Goal: Task Accomplishment & Management: Complete application form

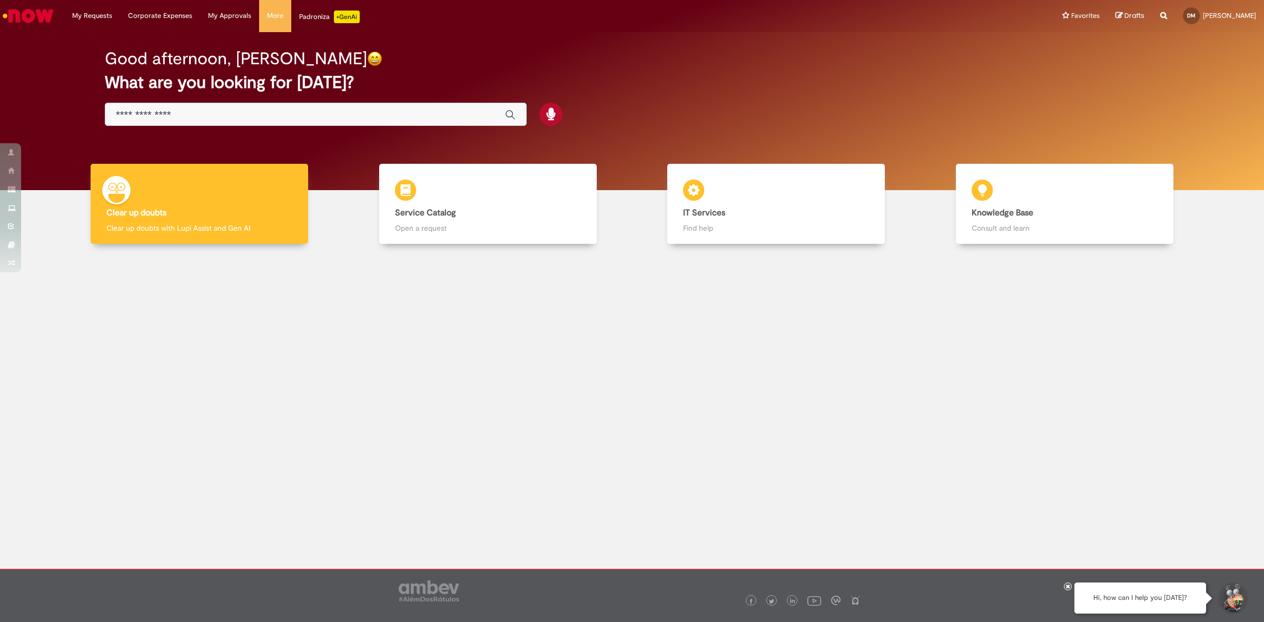
click at [428, 101] on div "Good afternoon, [PERSON_NAME] What are you looking for [DATE]?" at bounding box center [632, 88] width 1092 height 90
click at [428, 108] on div "Global" at bounding box center [316, 115] width 422 height 24
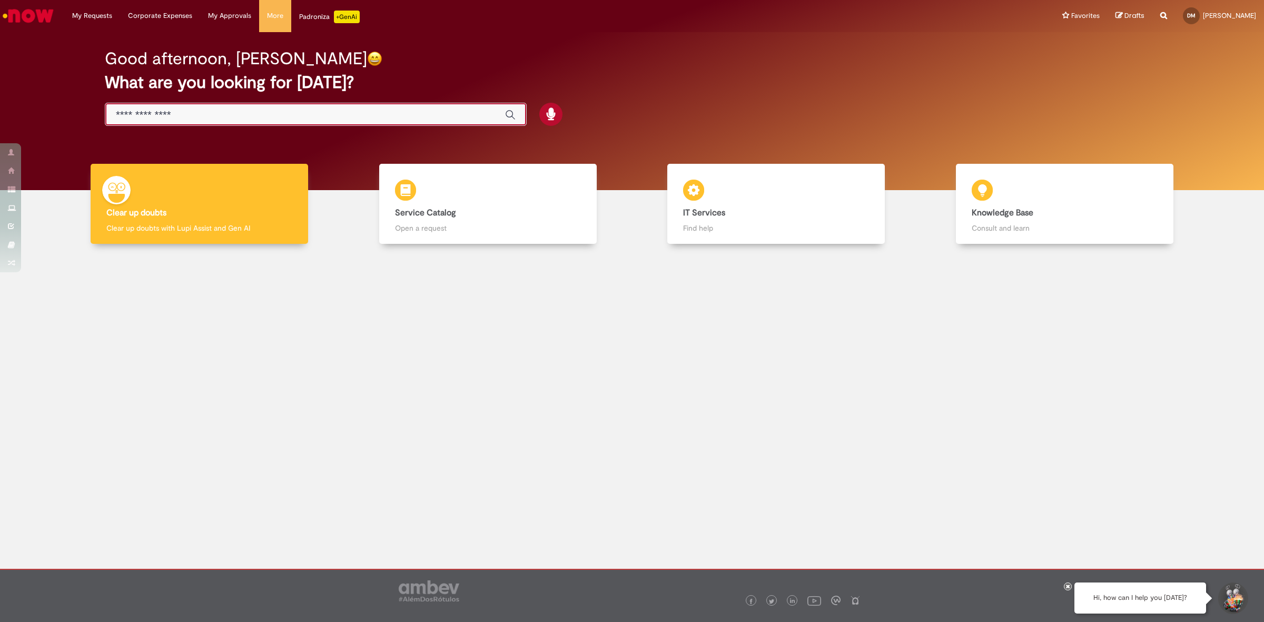
click at [428, 117] on input "Just type here" at bounding box center [305, 115] width 379 height 12
paste input "**********"
type input "**********"
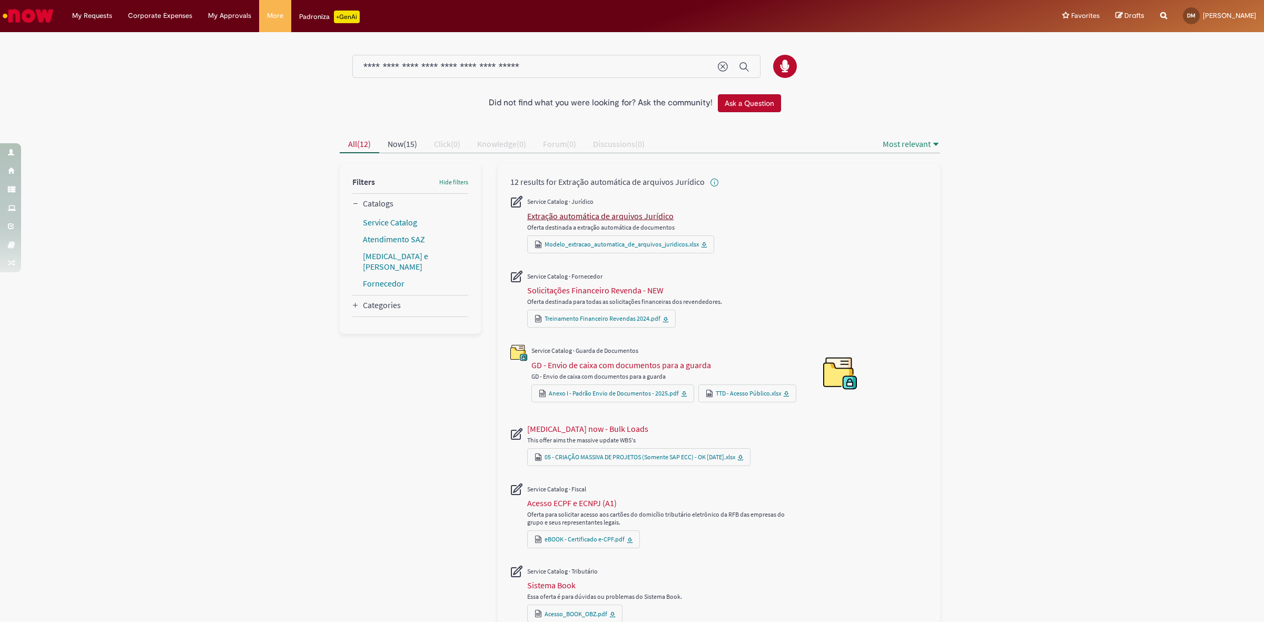
click at [617, 214] on div "Extração automática de arquivos Jurídico" at bounding box center [600, 216] width 146 height 11
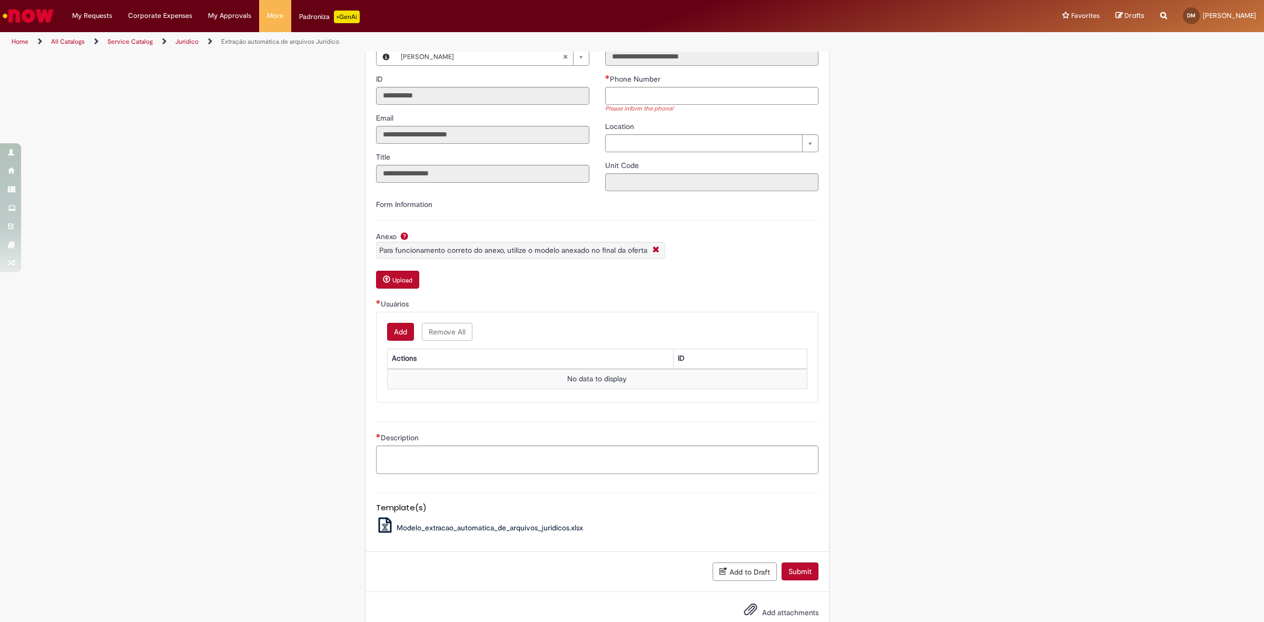
scroll to position [198, 0]
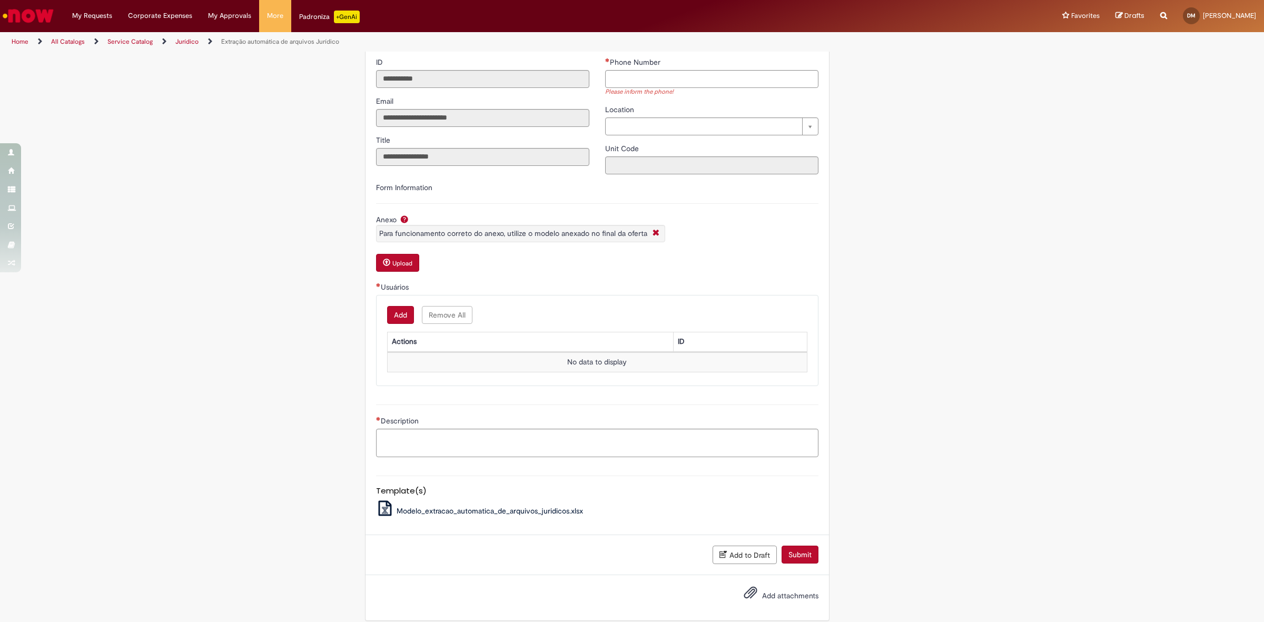
click at [403, 319] on button "Add" at bounding box center [400, 315] width 27 height 18
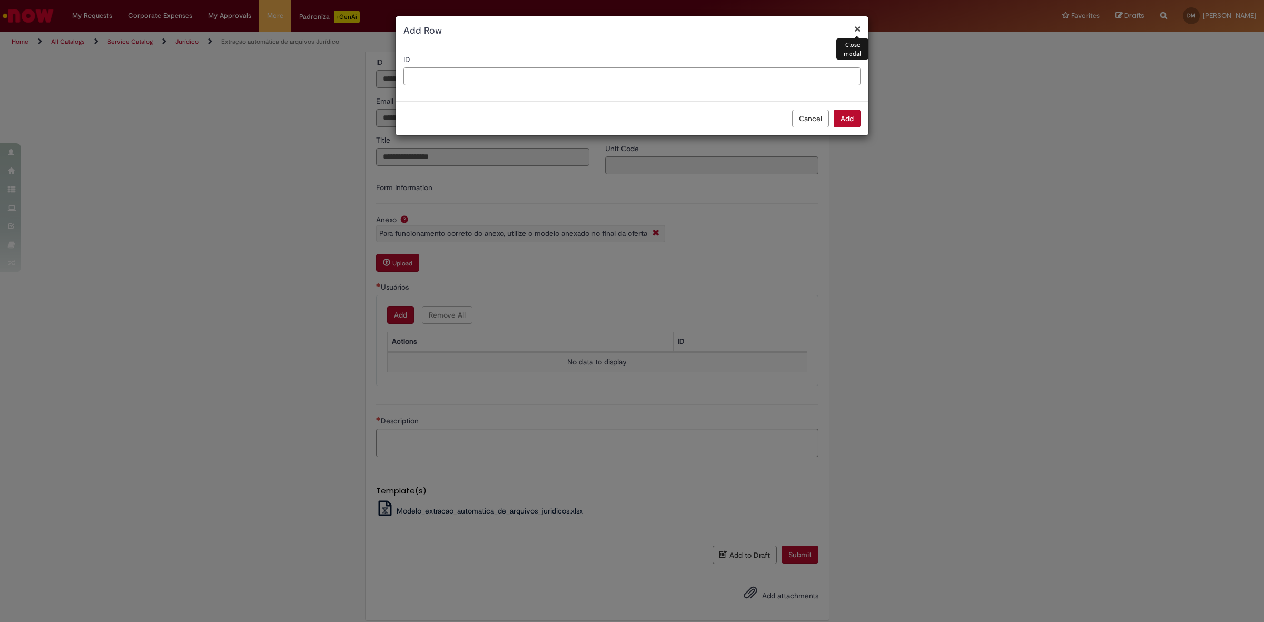
click at [838, 75] on input "ID" at bounding box center [632, 76] width 457 height 18
type input "***"
click at [847, 122] on button "Add" at bounding box center [847, 119] width 27 height 18
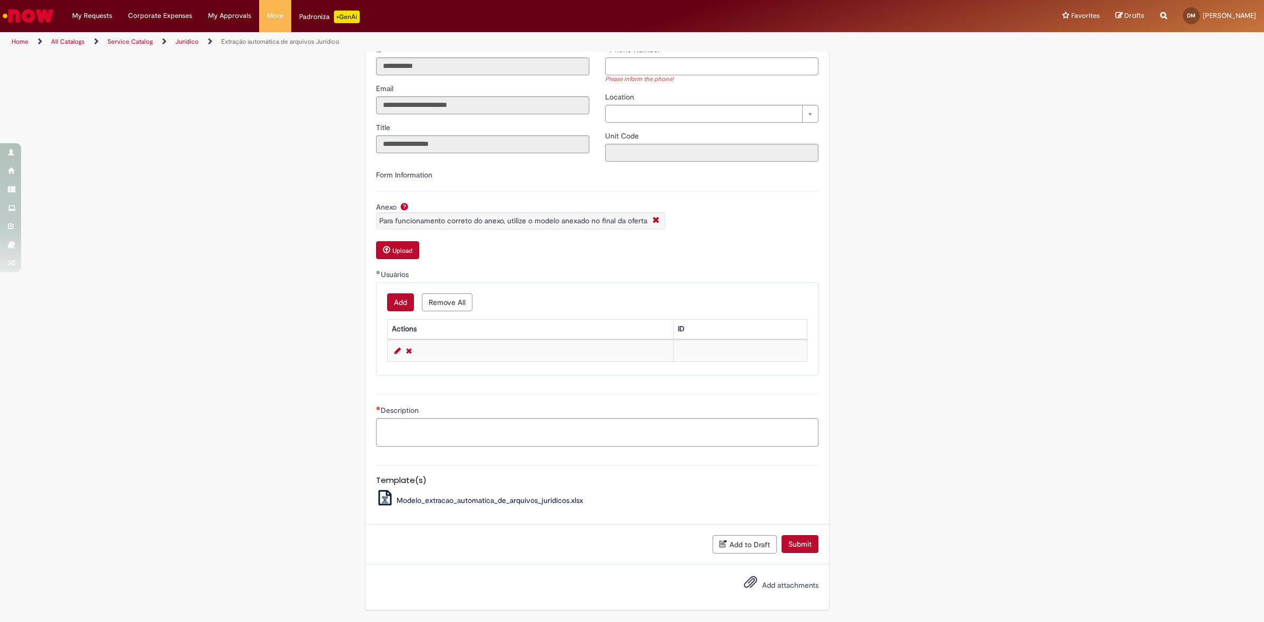
scroll to position [214, 0]
click at [406, 302] on button "Add" at bounding box center [400, 302] width 27 height 18
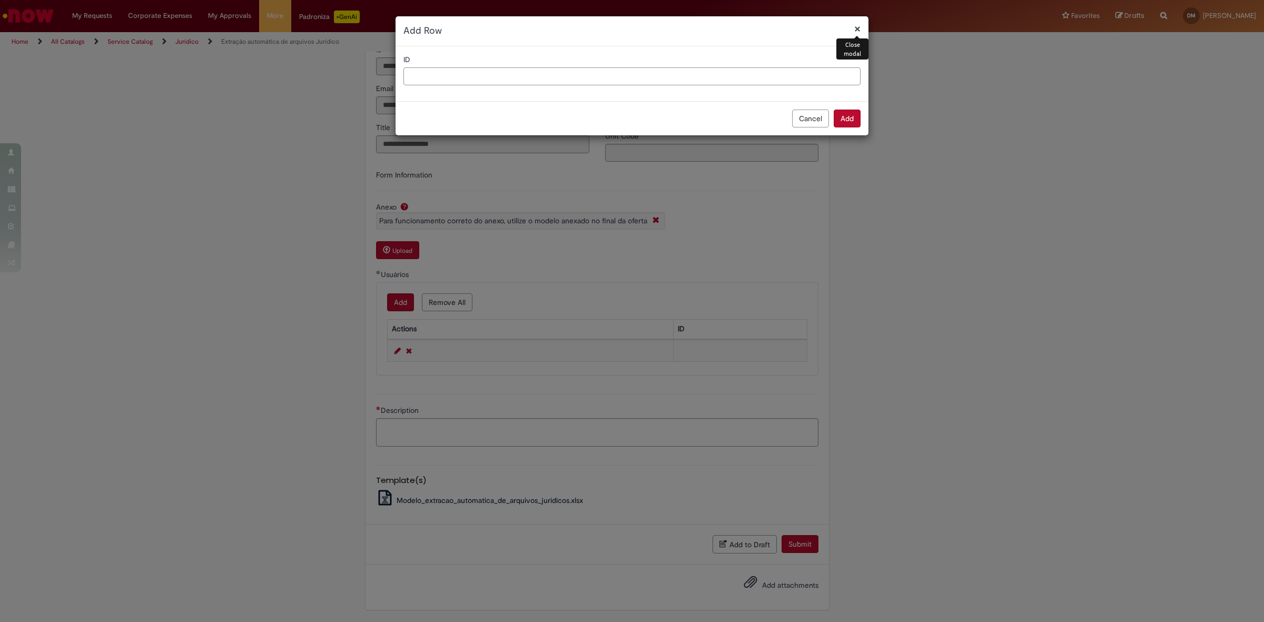
click at [484, 75] on input "ID" at bounding box center [632, 76] width 457 height 18
type input "***"
click at [859, 122] on button "Add" at bounding box center [847, 119] width 27 height 18
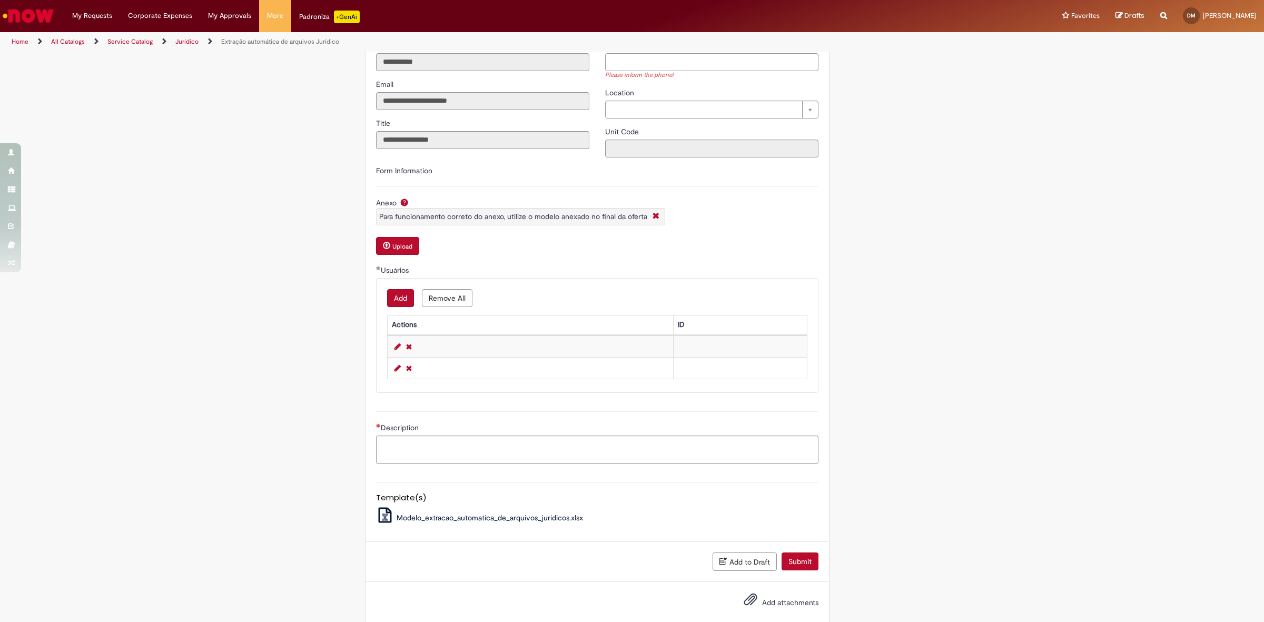
click at [394, 238] on div "Anexo Para funcionamento correto do anexo, utilize o modelo anexado no final da…" at bounding box center [597, 228] width 443 height 60
click at [394, 240] on button "Upload" at bounding box center [397, 246] width 43 height 18
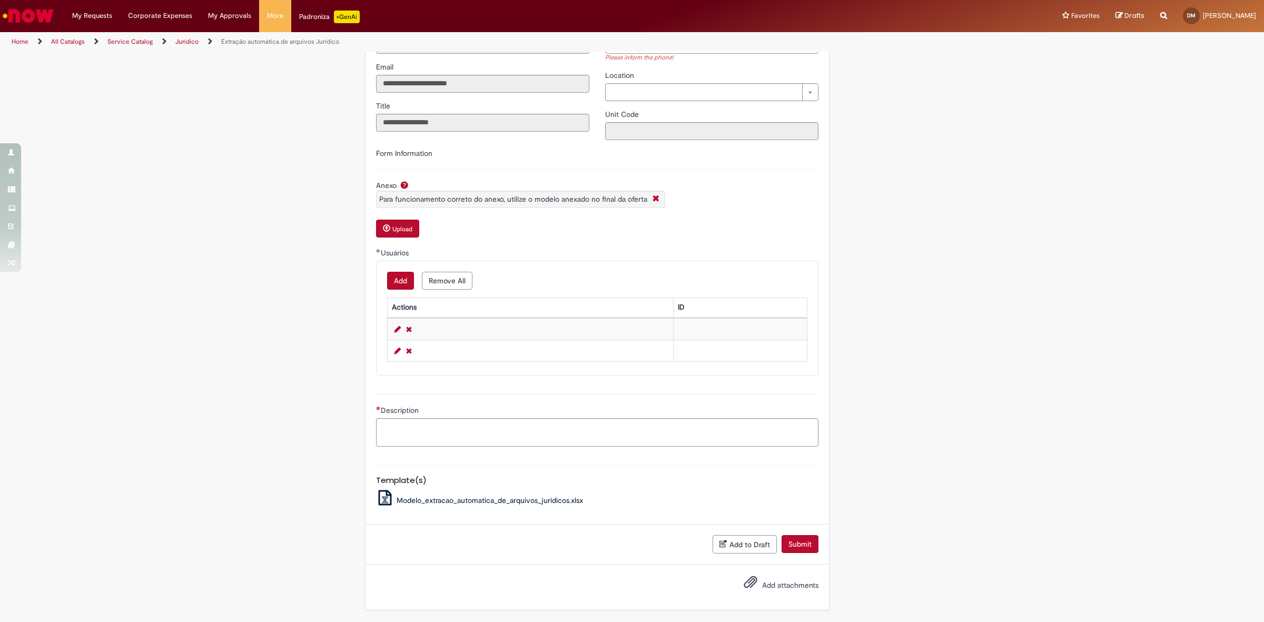
scroll to position [237, 0]
click at [507, 498] on span "Modelo_extracao_automatica_de_arquivos_juridicos.xlsx" at bounding box center [490, 500] width 186 height 9
click at [405, 228] on small "Upload" at bounding box center [402, 229] width 20 height 8
click at [406, 327] on link "Remove Row 1" at bounding box center [409, 329] width 11 height 13
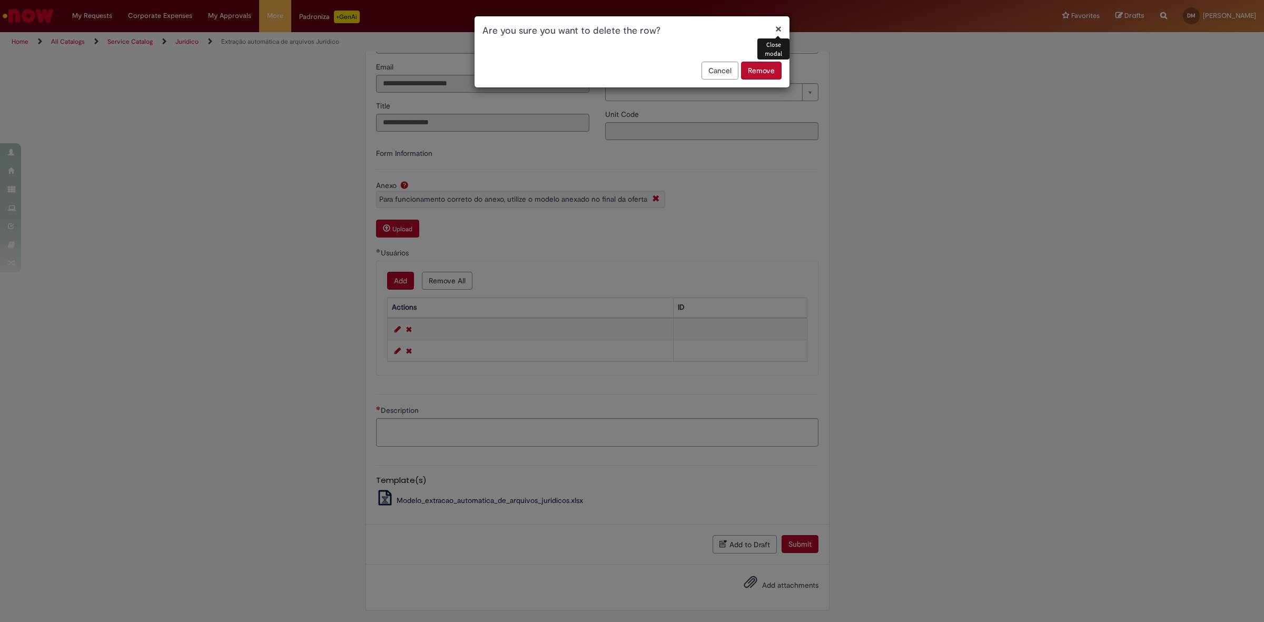
click at [764, 68] on button "Remove" at bounding box center [761, 71] width 41 height 18
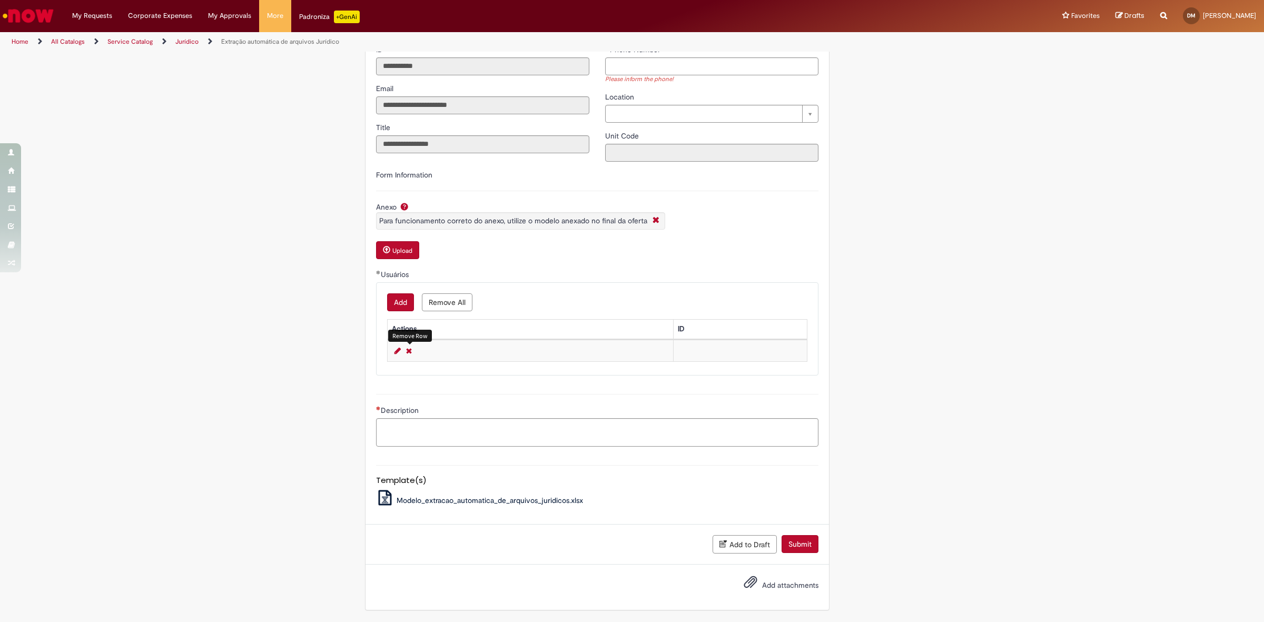
scroll to position [214, 0]
click at [407, 346] on link "Remove Row 1" at bounding box center [409, 351] width 11 height 13
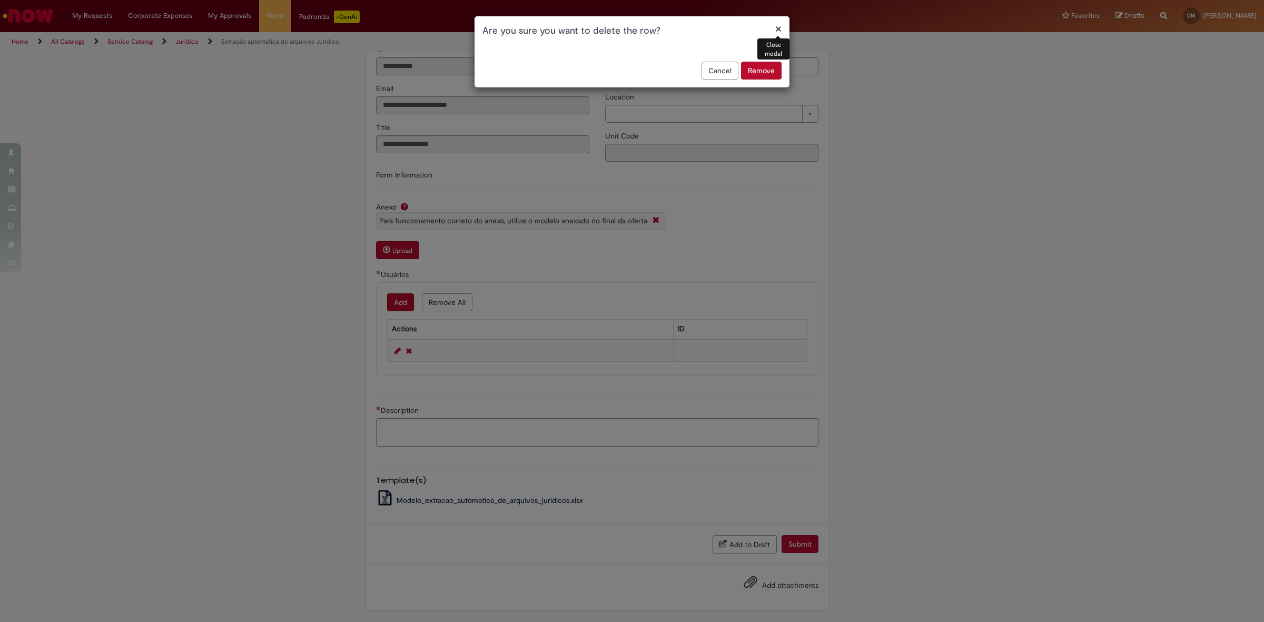
click at [749, 66] on button "Remove" at bounding box center [761, 71] width 41 height 18
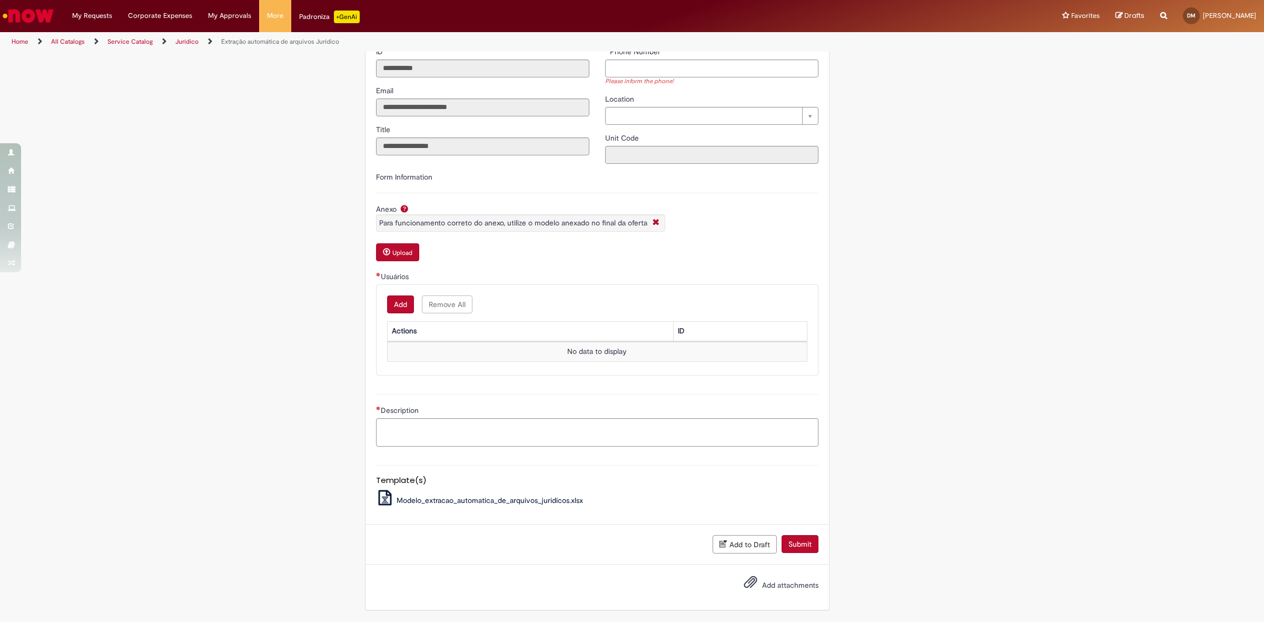
scroll to position [212, 0]
click at [399, 249] on small "Upload" at bounding box center [402, 253] width 20 height 8
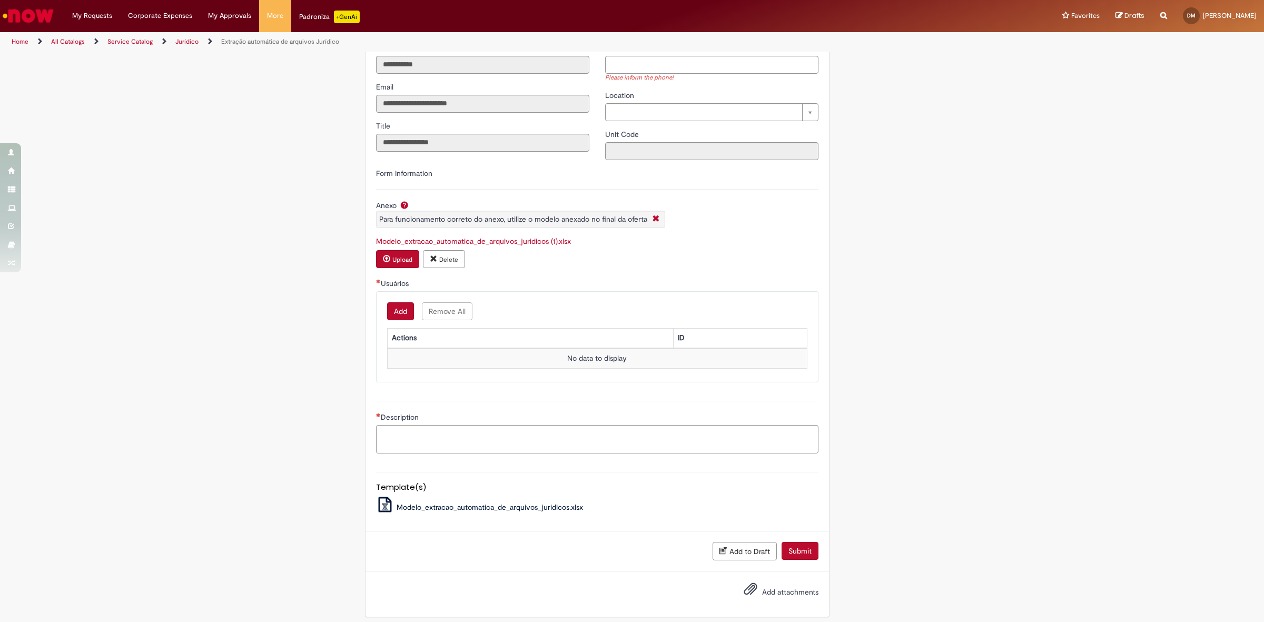
type textarea "**********"
